Goal: Navigation & Orientation: Find specific page/section

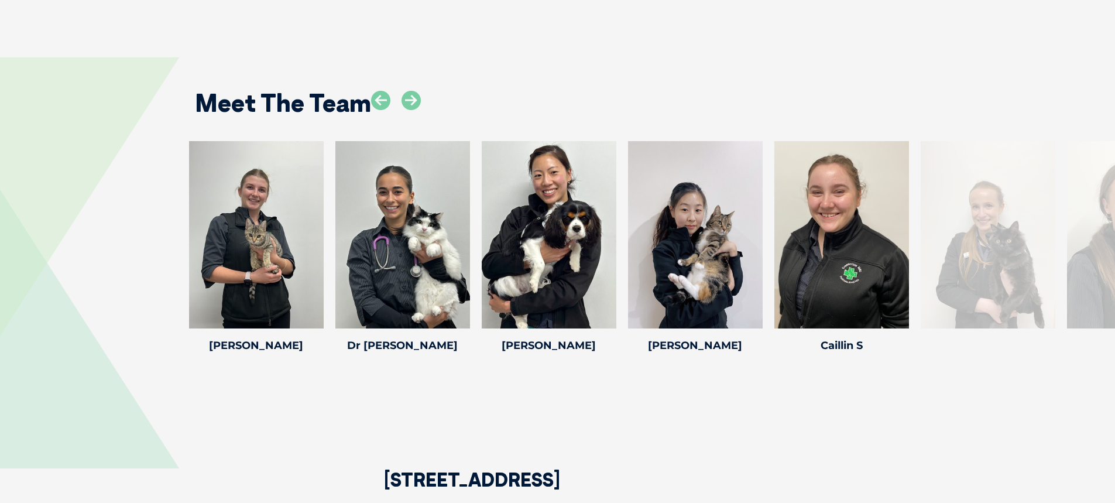
scroll to position [1463, 0]
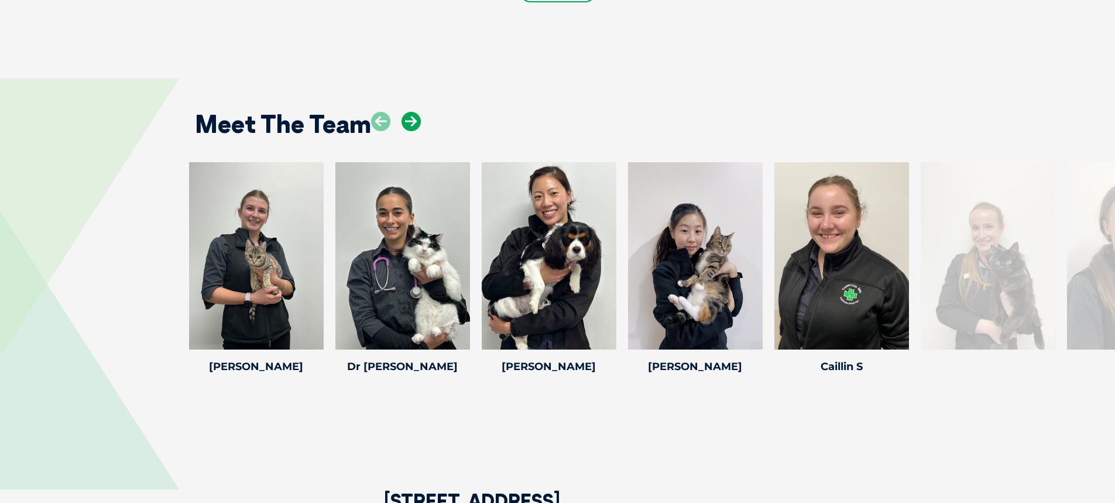
click at [416, 123] on icon at bounding box center [410, 121] width 19 height 19
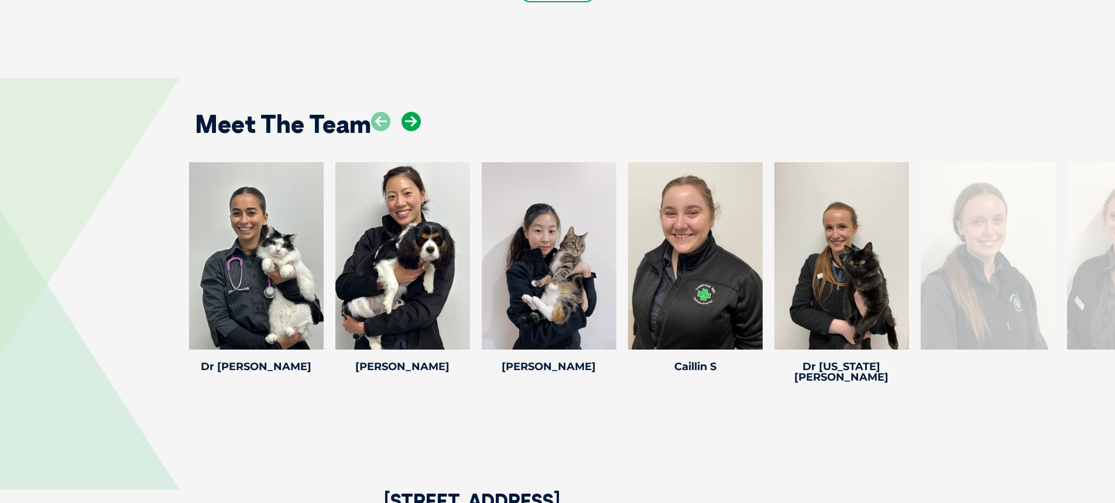
click at [416, 123] on icon at bounding box center [410, 121] width 19 height 19
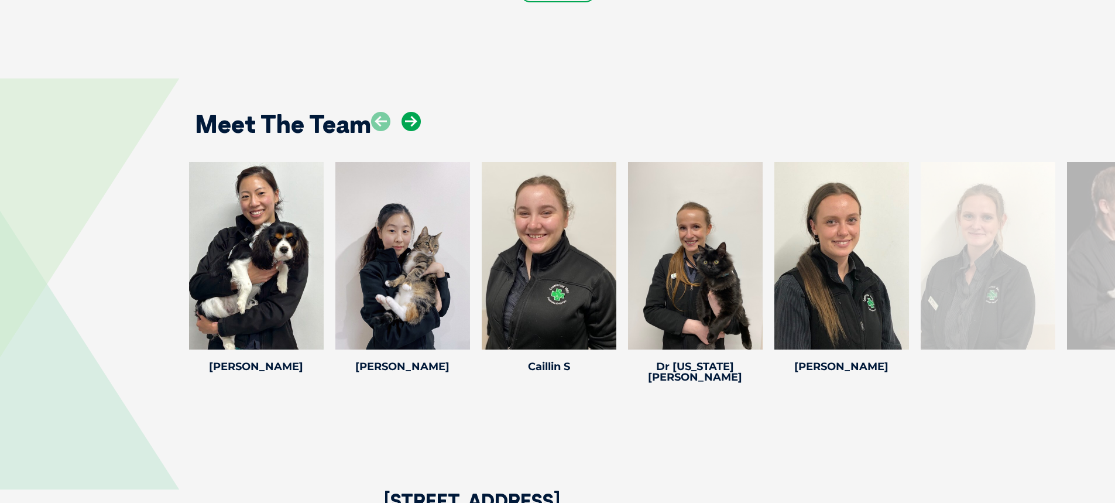
click at [416, 123] on icon at bounding box center [410, 121] width 19 height 19
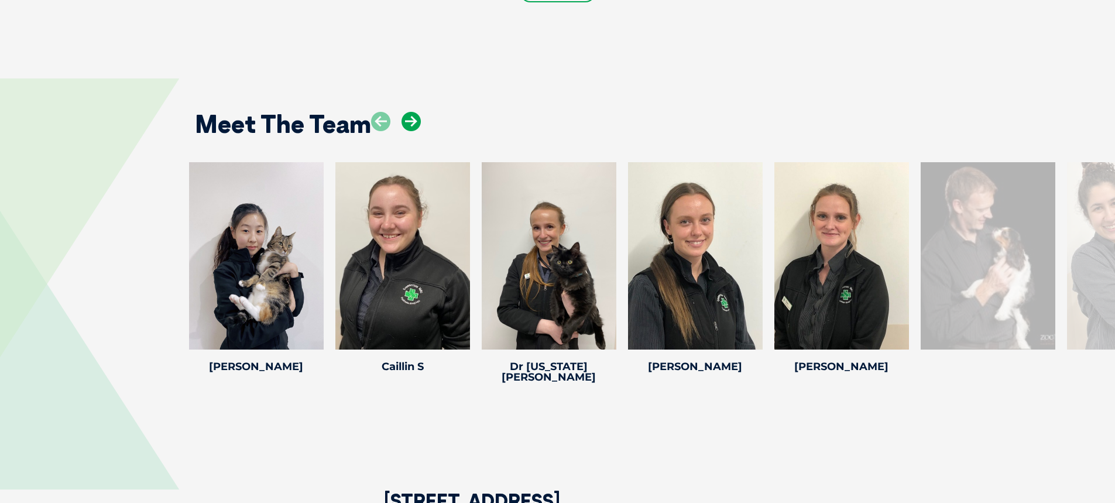
click at [417, 123] on icon at bounding box center [410, 121] width 19 height 19
click at [418, 123] on icon at bounding box center [410, 121] width 19 height 19
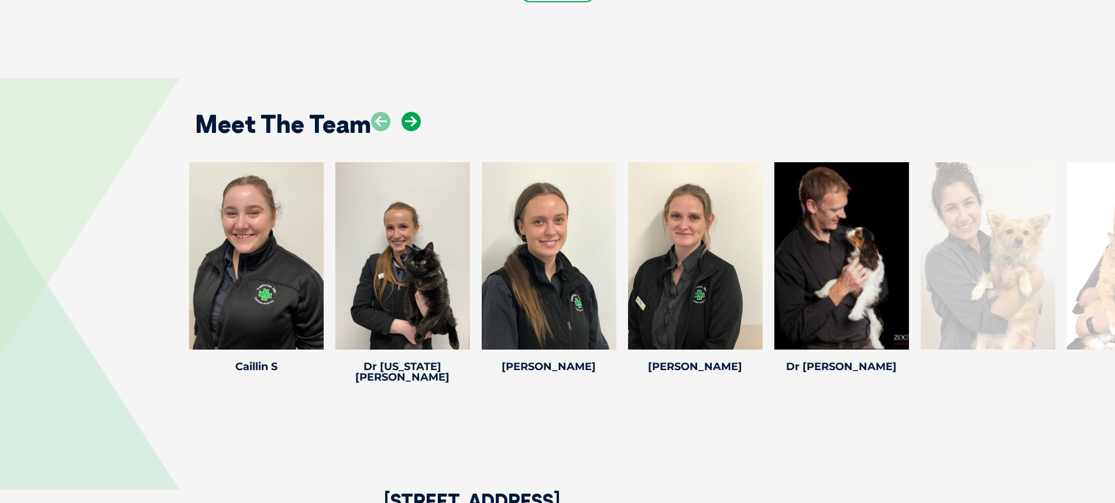
click at [420, 123] on icon at bounding box center [410, 121] width 19 height 19
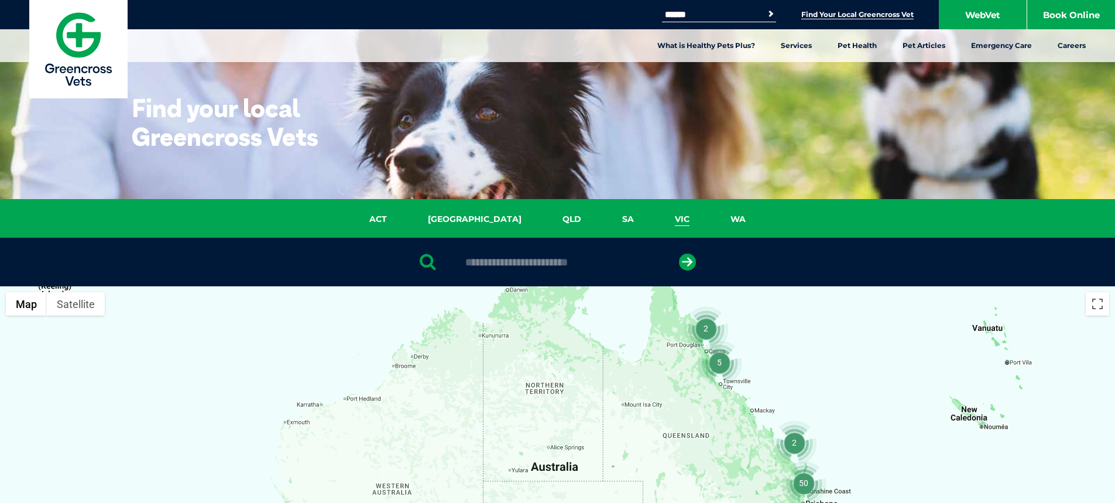
click at [654, 218] on link "VIC" at bounding box center [682, 218] width 56 height 13
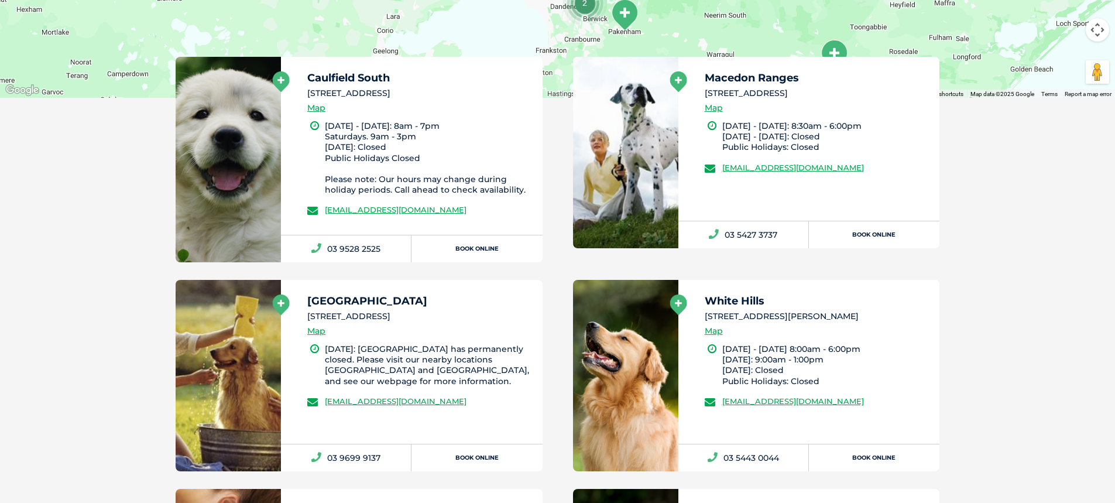
scroll to position [620, 0]
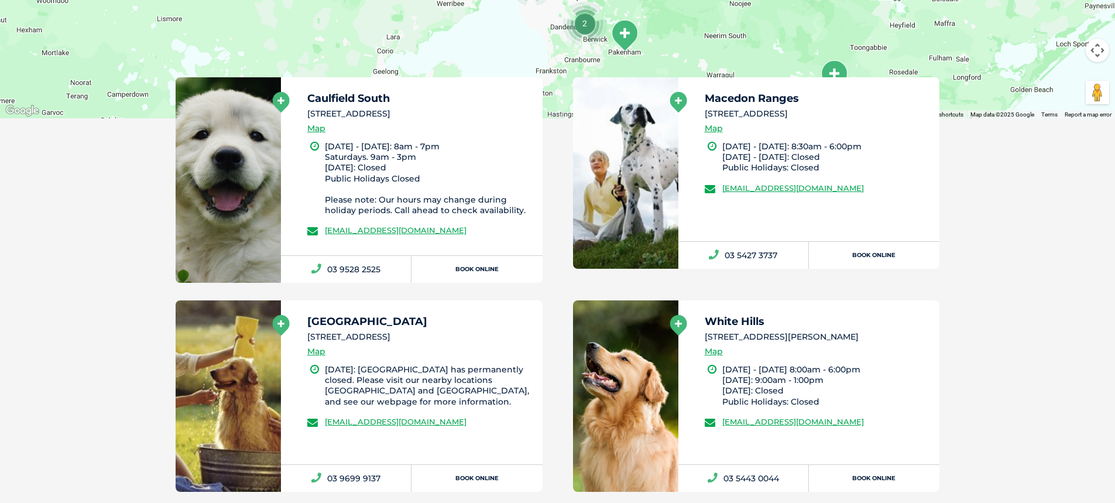
click at [284, 101] on icon at bounding box center [281, 102] width 17 height 20
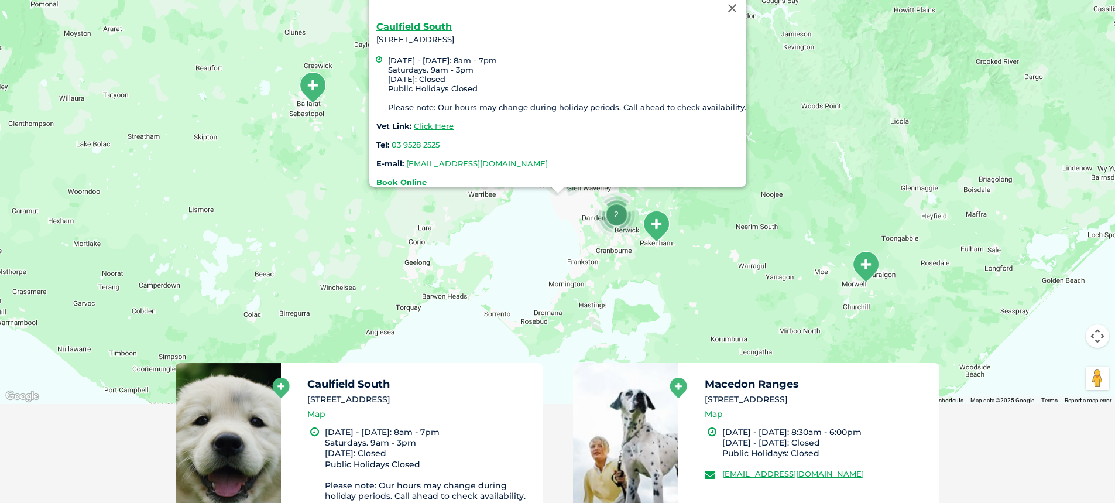
scroll to position [269, 0]
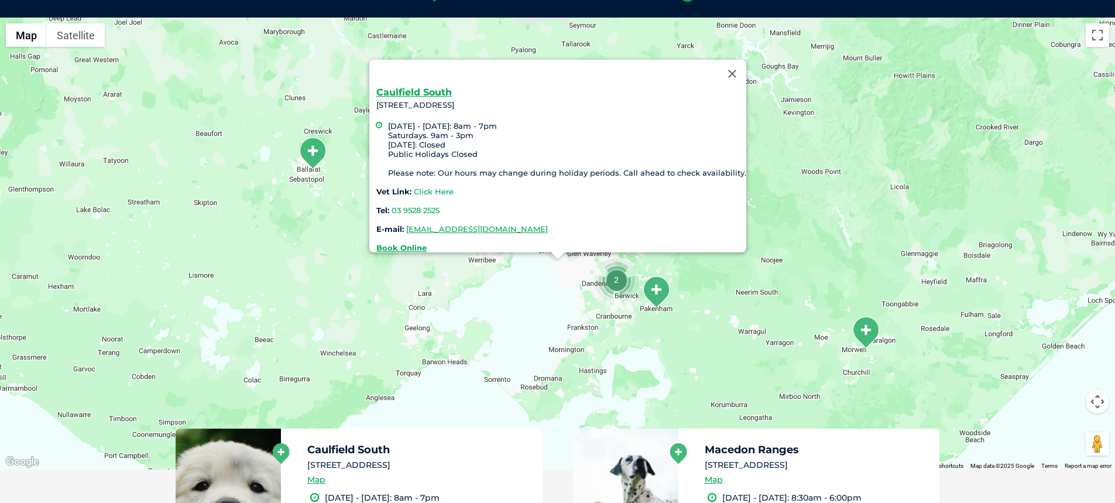
click at [430, 187] on link "Click Here" at bounding box center [434, 191] width 40 height 9
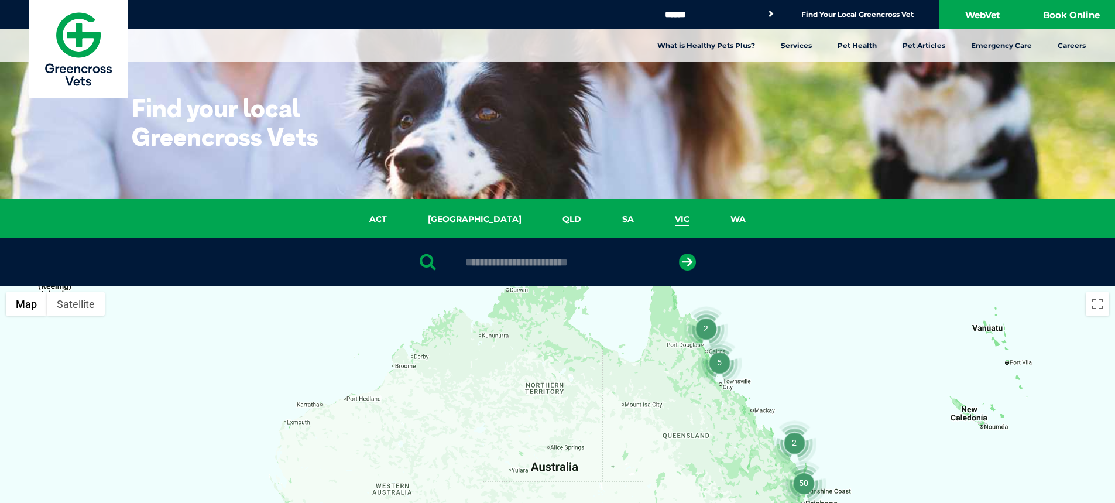
click at [654, 216] on link "VIC" at bounding box center [682, 218] width 56 height 13
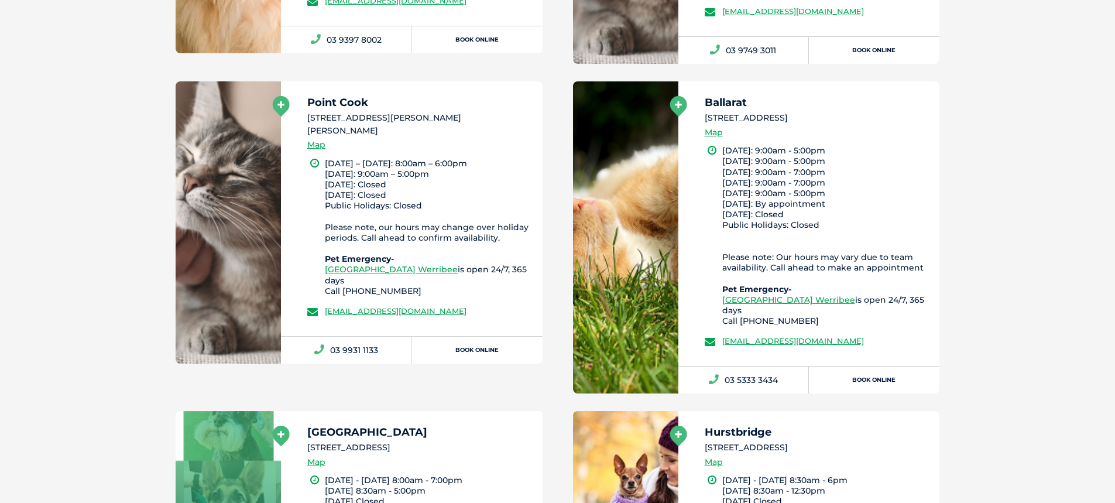
scroll to position [2492, 0]
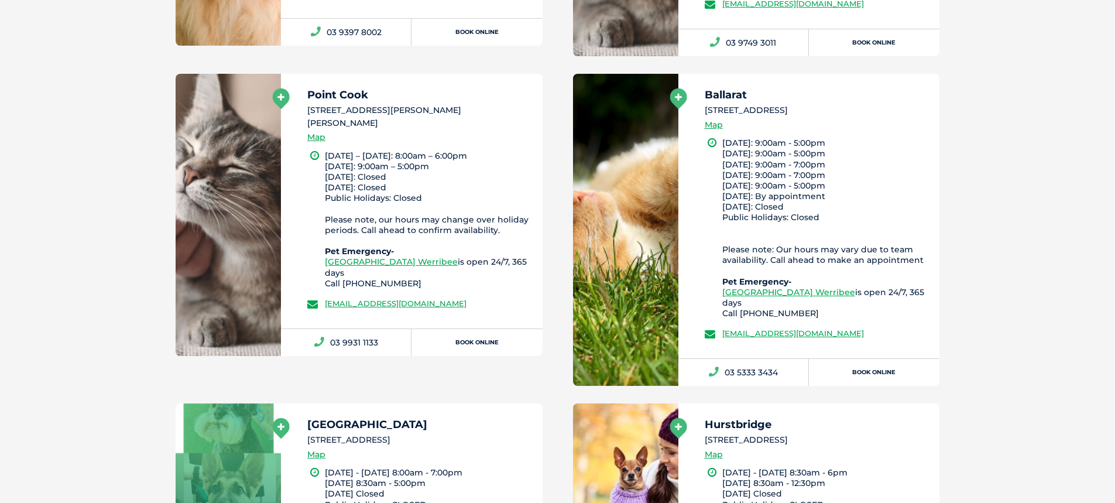
drag, startPoint x: 775, startPoint y: 107, endPoint x: 702, endPoint y: 111, distance: 73.3
click at [702, 111] on div "Ballarat 48 Victoria Street, Ballarat Map Monday: 9:00am - 5:00pm Tuesday: 9:00…" at bounding box center [809, 216] width 262 height 284
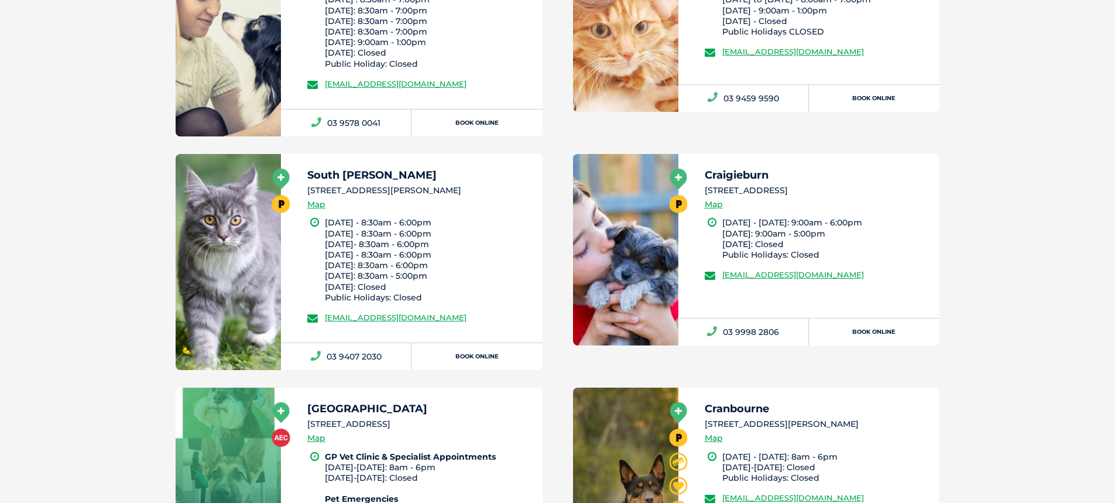
scroll to position [3788, 0]
